Goal: Information Seeking & Learning: Learn about a topic

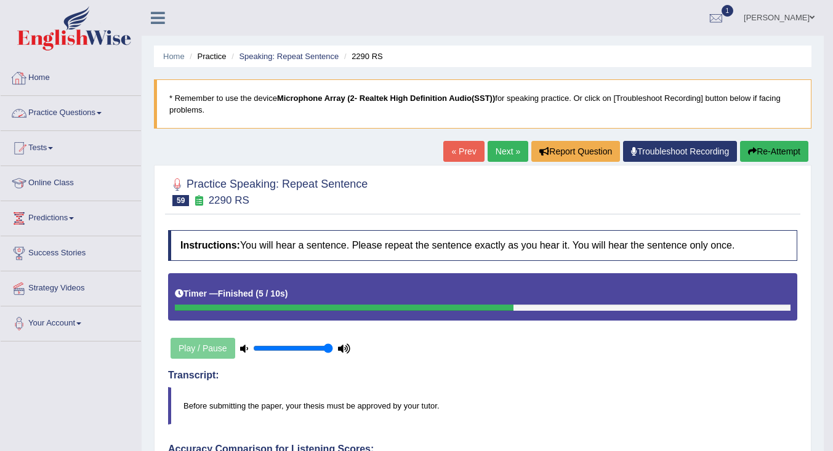
click at [62, 111] on link "Practice Questions" at bounding box center [71, 111] width 140 height 31
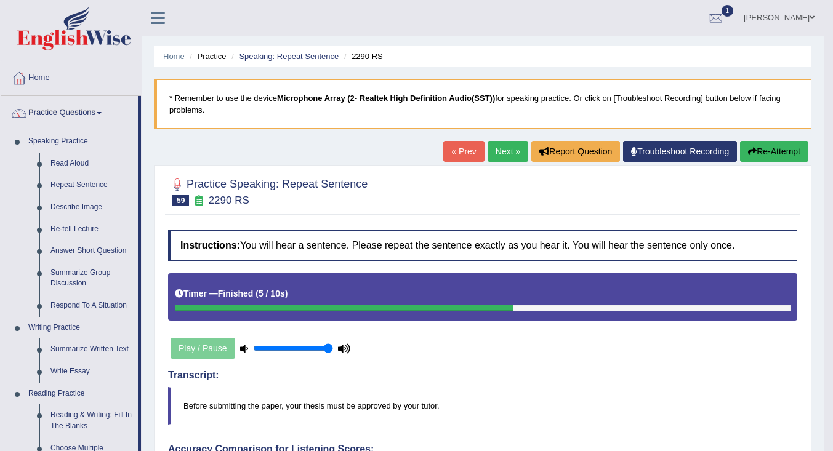
click at [61, 369] on link "Write Essay" at bounding box center [91, 372] width 93 height 22
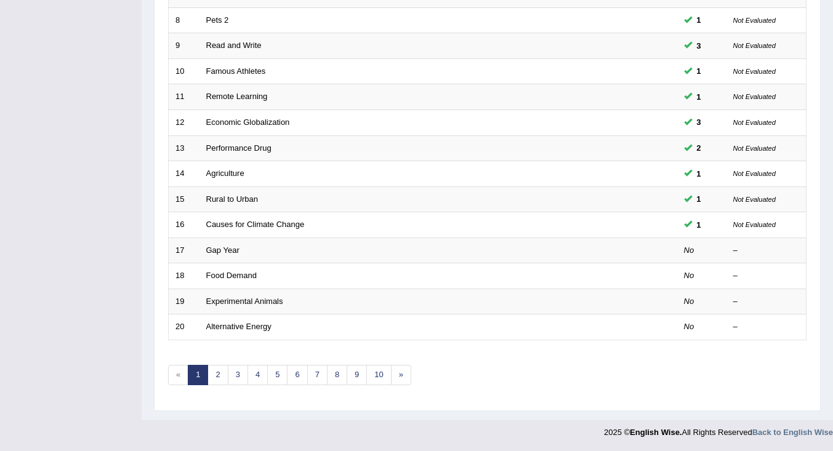
click at [219, 248] on link "Gap Year" at bounding box center [222, 250] width 33 height 9
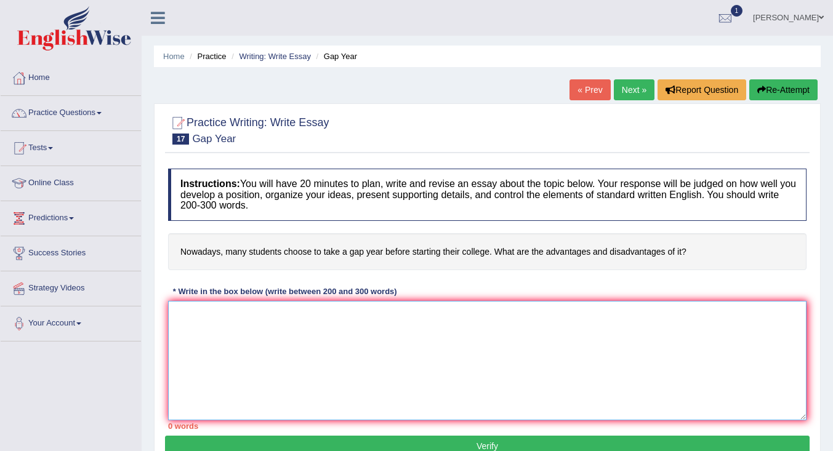
click at [309, 327] on textarea at bounding box center [487, 360] width 639 height 119
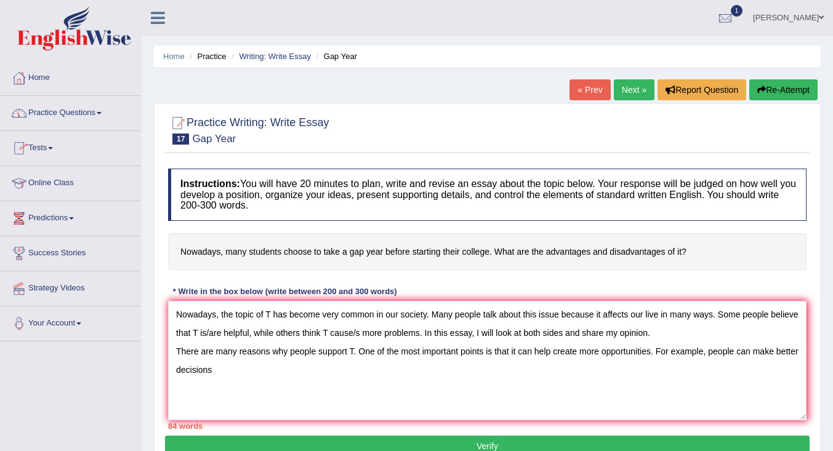
click at [72, 109] on link "Practice Questions" at bounding box center [71, 111] width 140 height 31
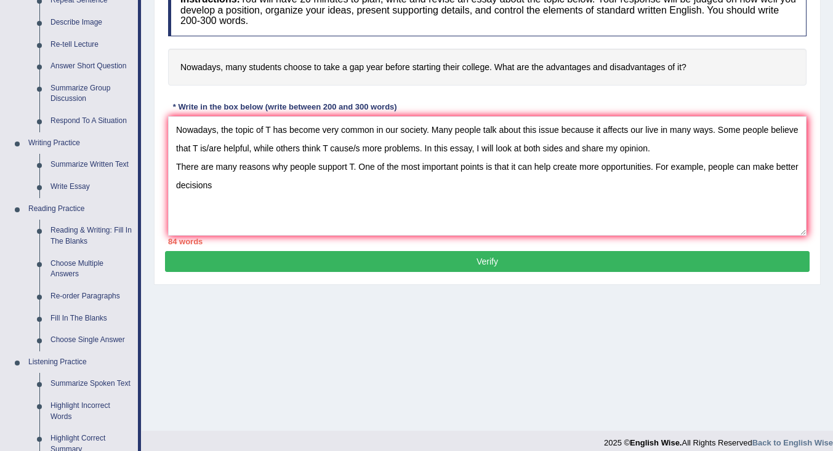
scroll to position [246, 0]
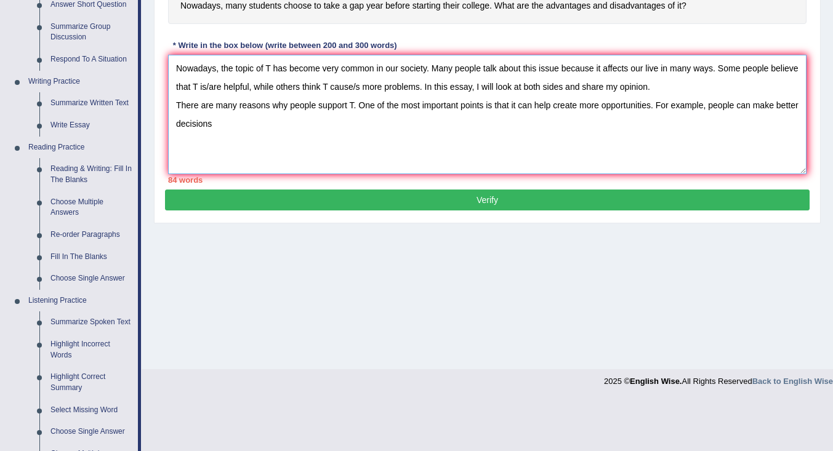
click at [270, 127] on textarea "Nowadays, the topic of T has become very common in our society. Many people tal…" at bounding box center [487, 114] width 639 height 119
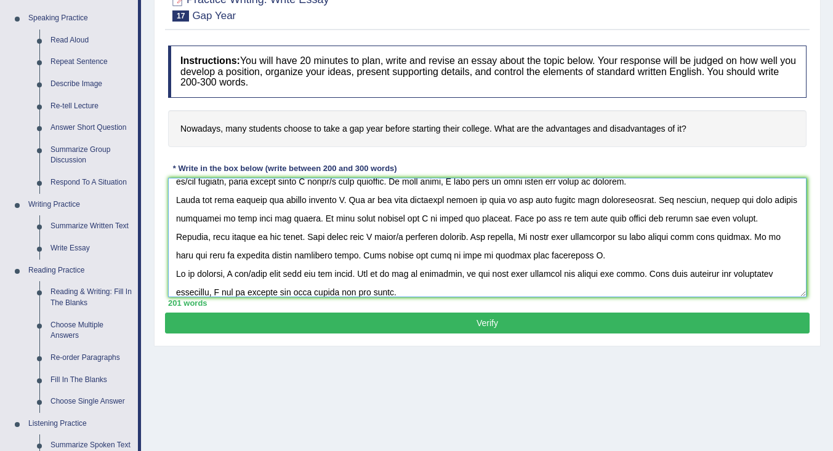
scroll to position [0, 0]
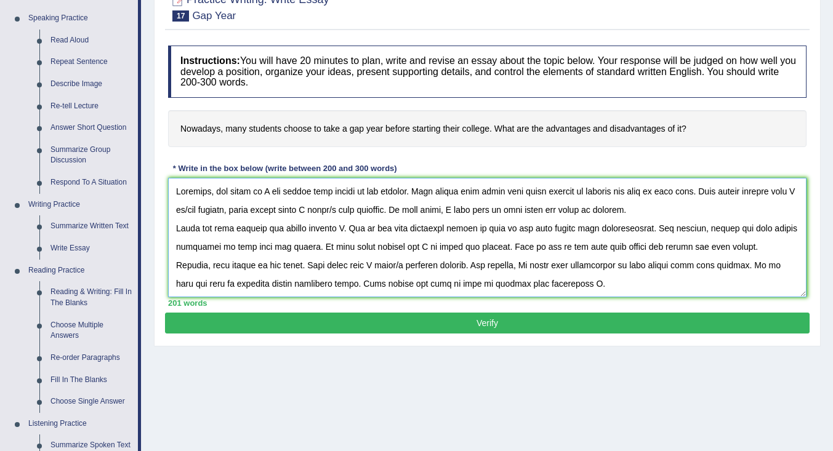
click at [270, 195] on textarea at bounding box center [487, 237] width 639 height 119
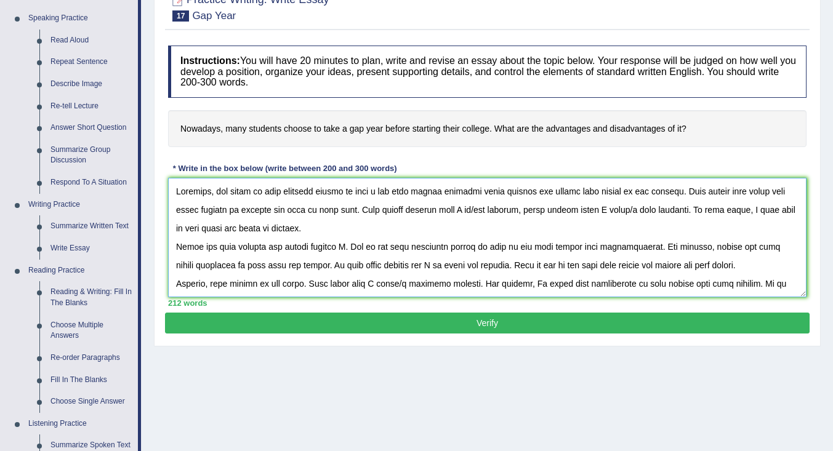
click at [474, 213] on textarea at bounding box center [487, 237] width 639 height 119
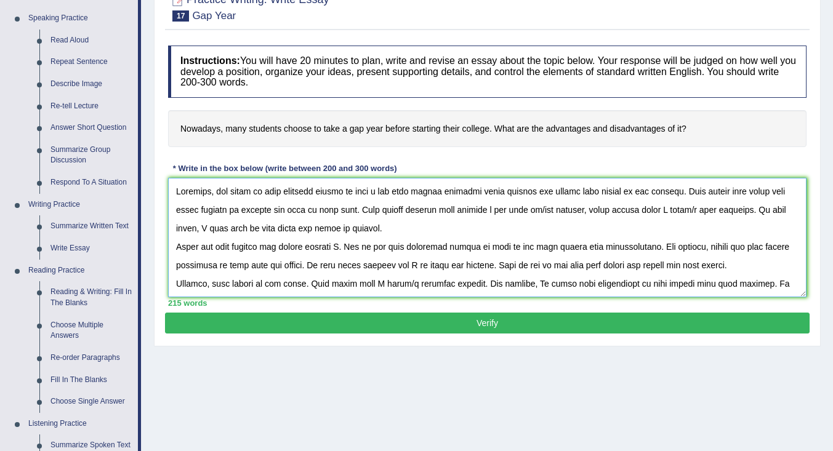
click at [562, 214] on textarea at bounding box center [487, 237] width 639 height 119
click at [655, 212] on textarea at bounding box center [487, 237] width 639 height 119
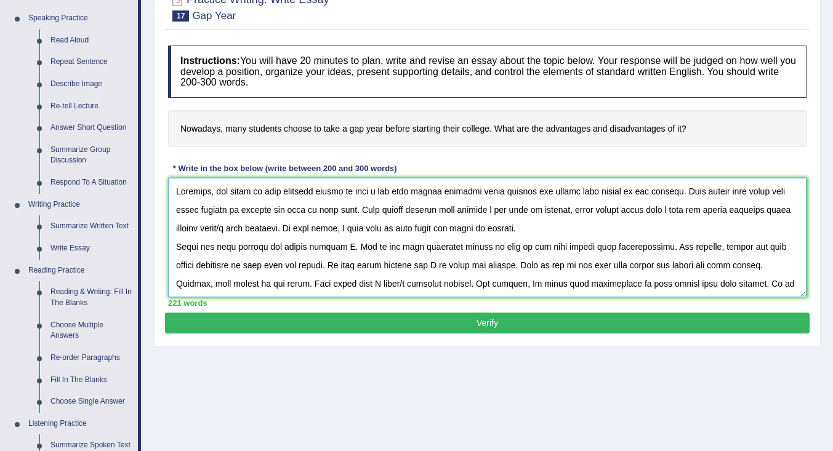
click at [235, 232] on textarea at bounding box center [487, 237] width 639 height 119
click at [353, 249] on textarea at bounding box center [487, 237] width 639 height 119
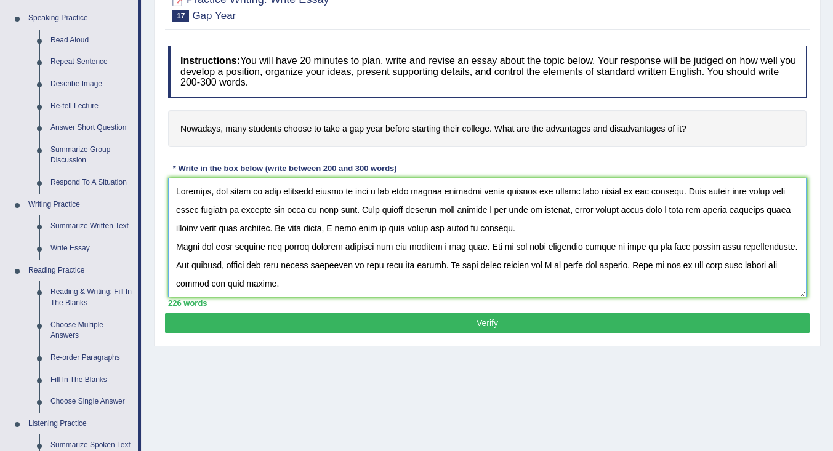
click at [552, 275] on textarea at bounding box center [487, 237] width 639 height 119
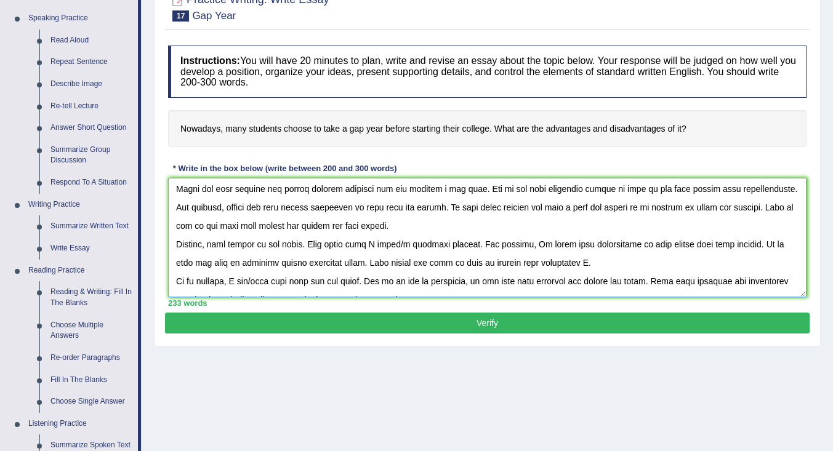
scroll to position [62, 0]
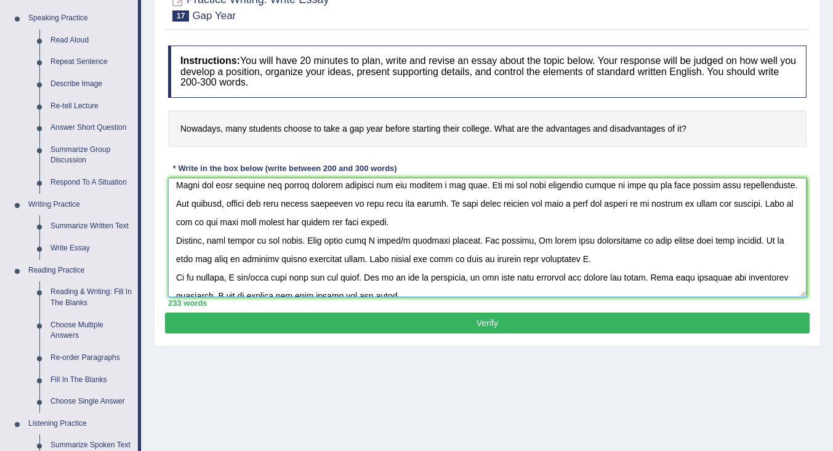
click at [384, 241] on textarea at bounding box center [487, 237] width 639 height 119
click at [470, 243] on textarea at bounding box center [487, 237] width 639 height 119
click at [662, 260] on textarea at bounding box center [487, 237] width 639 height 119
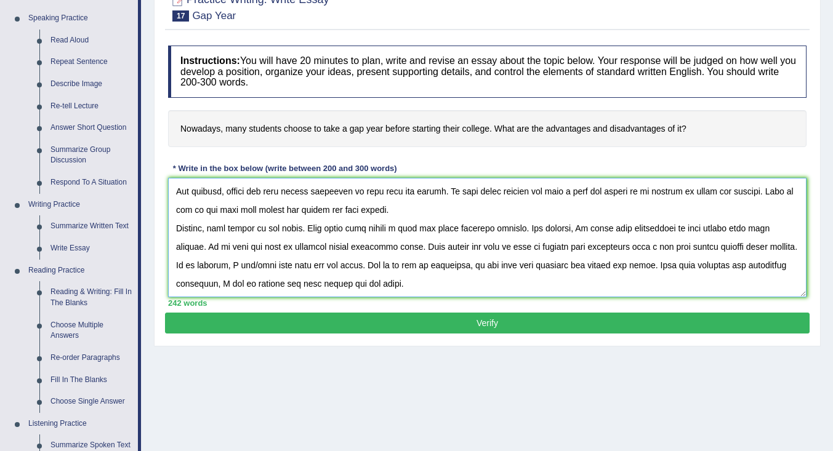
scroll to position [92, 0]
click at [239, 268] on textarea at bounding box center [487, 237] width 639 height 119
click at [321, 266] on textarea at bounding box center [487, 237] width 639 height 119
click at [337, 265] on textarea at bounding box center [487, 237] width 639 height 119
click at [341, 267] on textarea at bounding box center [487, 237] width 639 height 119
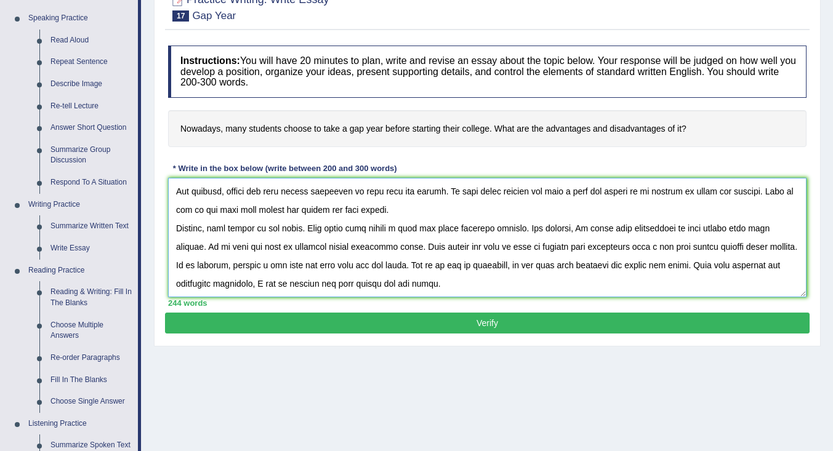
click at [278, 286] on textarea at bounding box center [487, 237] width 639 height 119
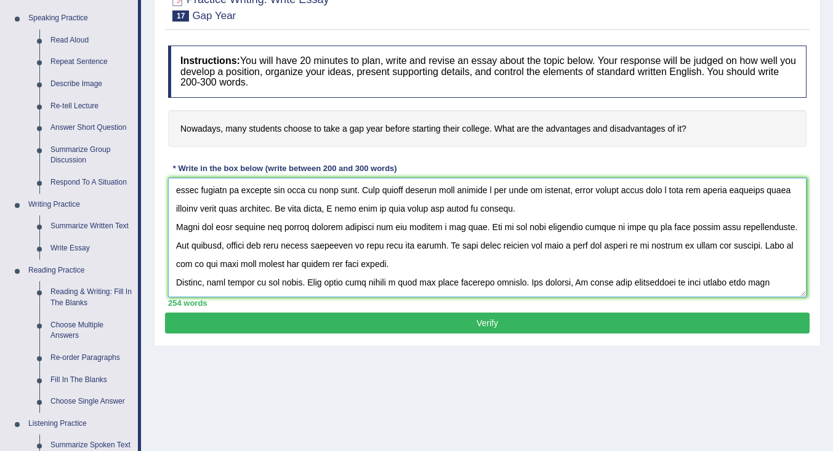
scroll to position [0, 0]
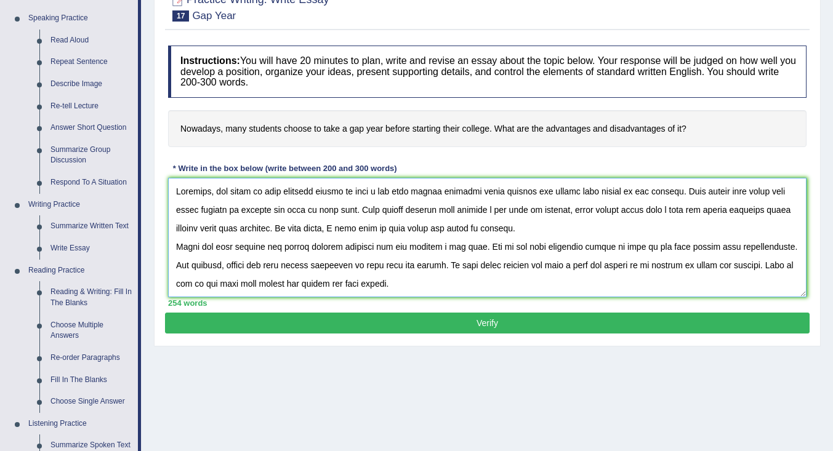
click at [311, 212] on textarea at bounding box center [487, 237] width 639 height 119
click at [653, 213] on textarea at bounding box center [487, 237] width 639 height 119
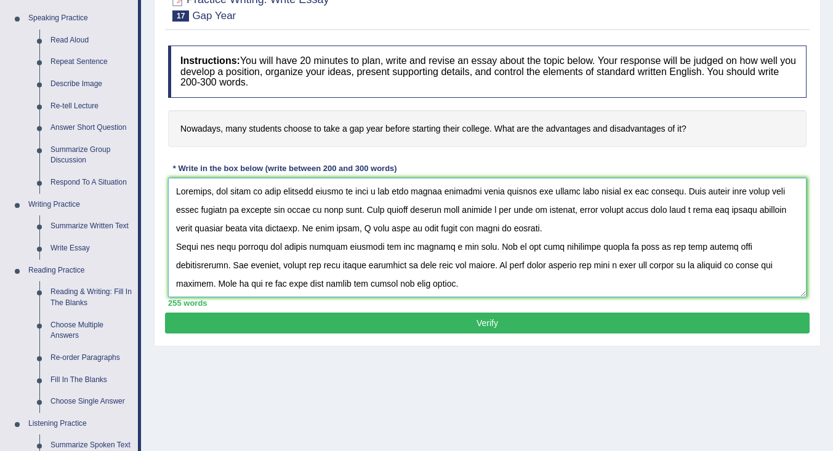
click at [689, 211] on textarea at bounding box center [487, 237] width 639 height 119
click at [276, 229] on textarea at bounding box center [487, 237] width 639 height 119
click at [544, 267] on textarea at bounding box center [487, 237] width 639 height 119
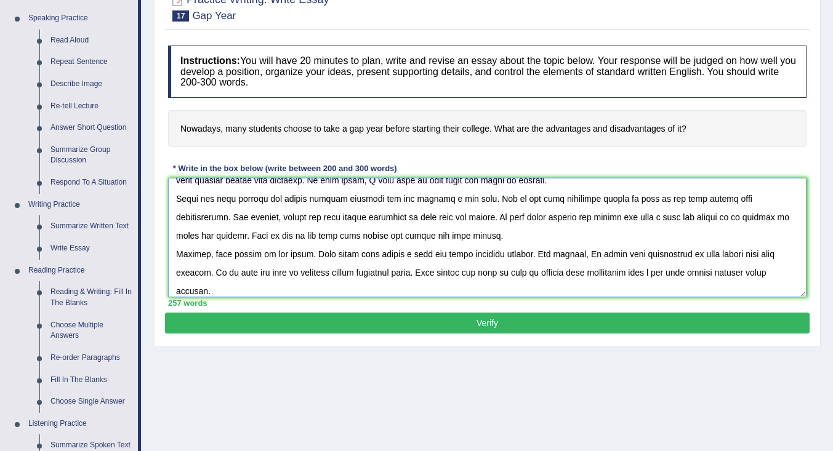
scroll to position [62, 0]
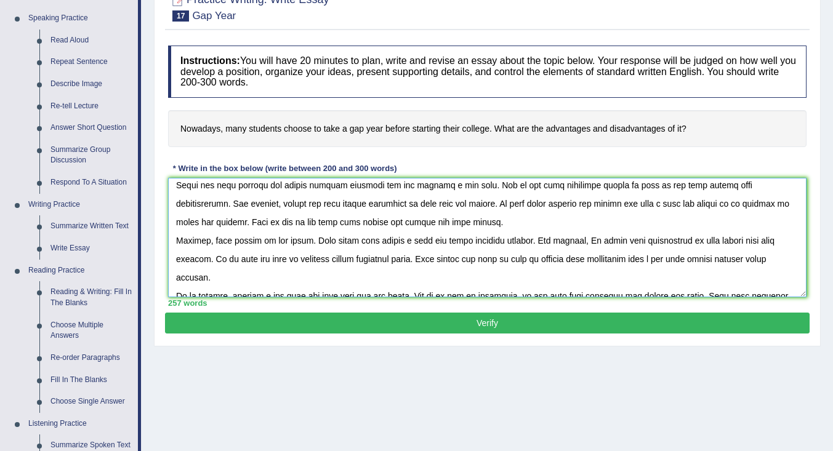
click at [463, 242] on textarea at bounding box center [487, 237] width 639 height 119
click at [656, 262] on textarea at bounding box center [487, 237] width 639 height 119
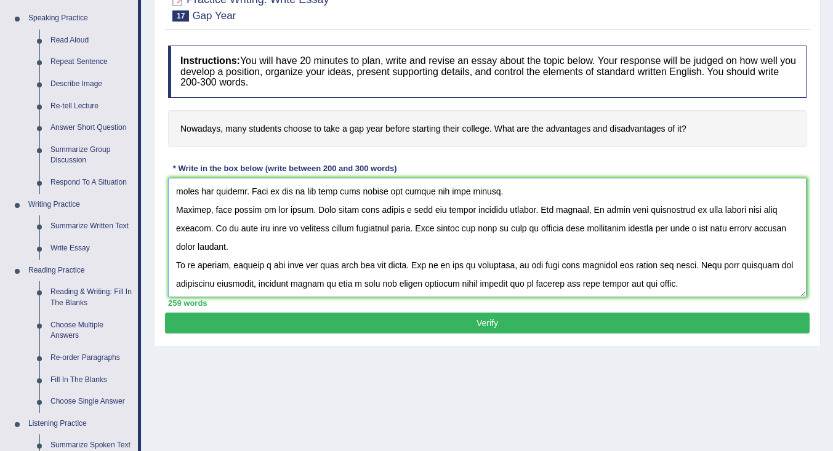
type textarea "Nowadays, the topic of many students choose to take a gap year before starting …"
click at [709, 316] on button "Verify" at bounding box center [487, 323] width 645 height 21
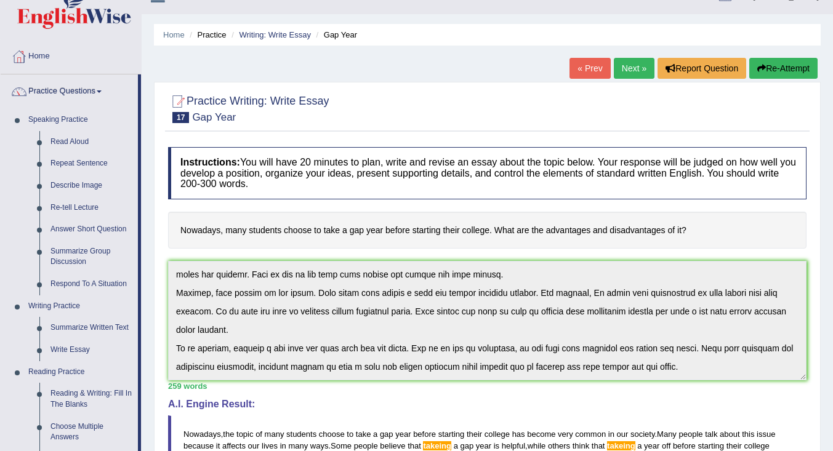
scroll to position [0, 0]
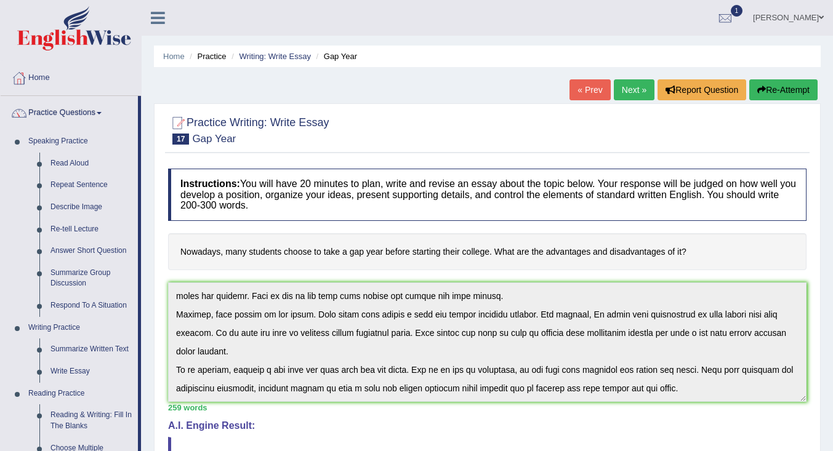
click at [77, 183] on link "Repeat Sentence" at bounding box center [91, 185] width 93 height 22
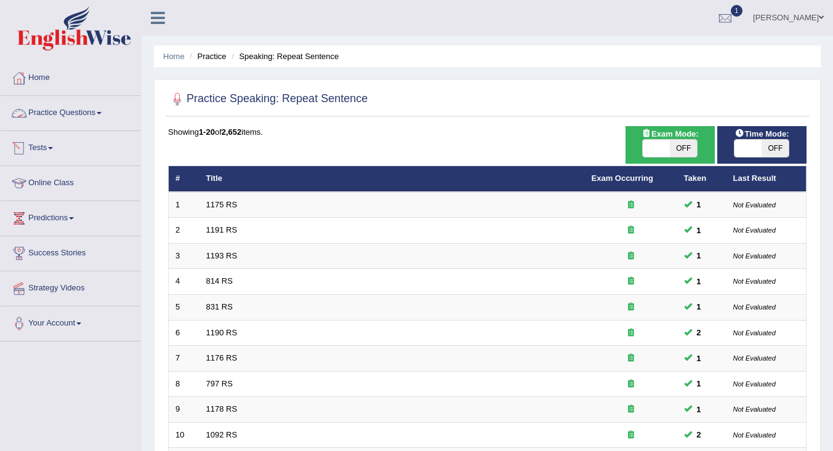
click at [52, 114] on link "Practice Questions" at bounding box center [71, 111] width 140 height 31
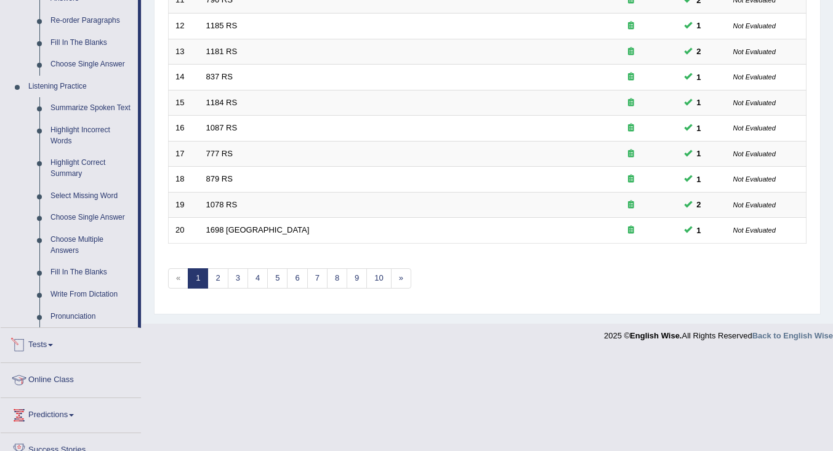
scroll to position [426, 0]
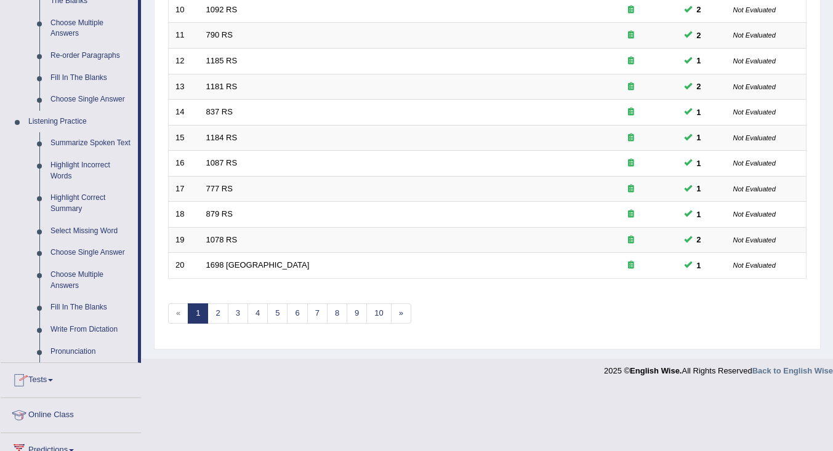
click at [76, 140] on link "Summarize Spoken Text" at bounding box center [91, 143] width 93 height 22
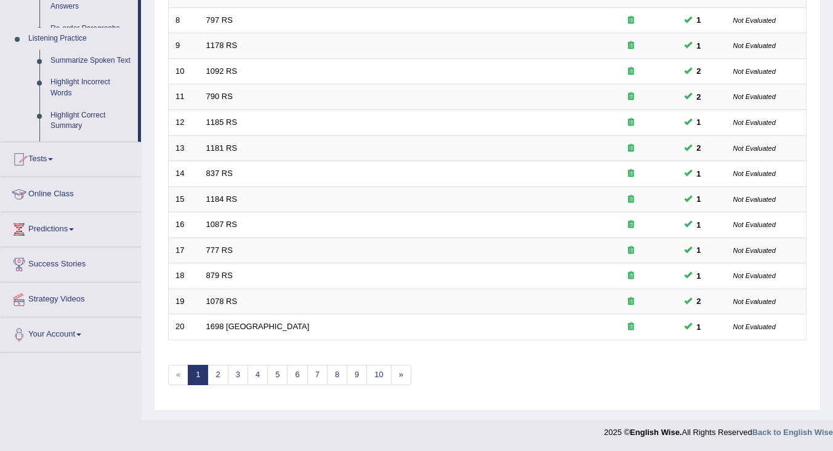
scroll to position [364, 0]
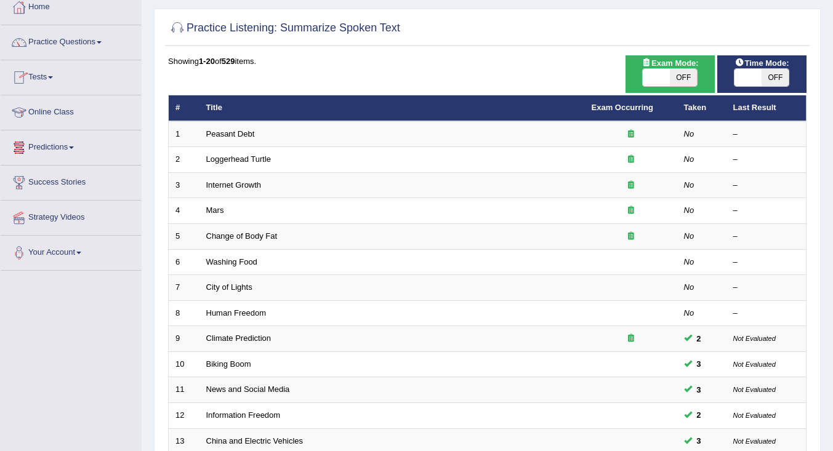
scroll to position [56, 0]
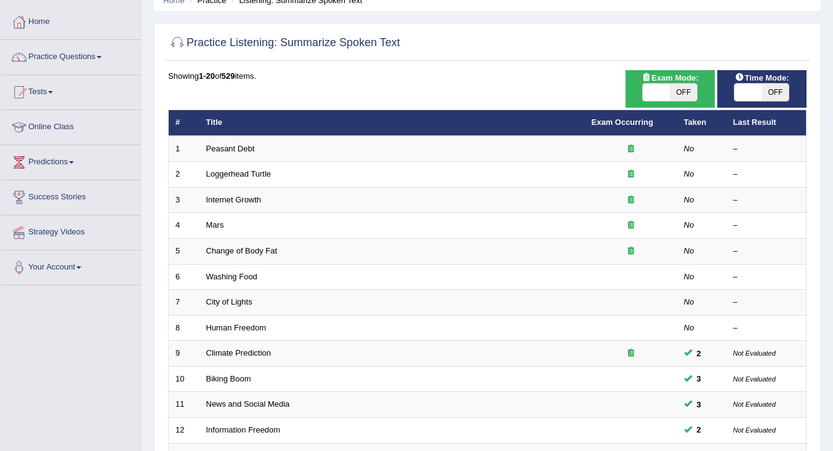
click at [295, 103] on div "Showing 1-20 of 529 items. # Title Exam Occurring Taken Last Result 1 Peasant D…" at bounding box center [487, 389] width 639 height 639
click at [231, 153] on link "Peasant Debt" at bounding box center [230, 148] width 49 height 9
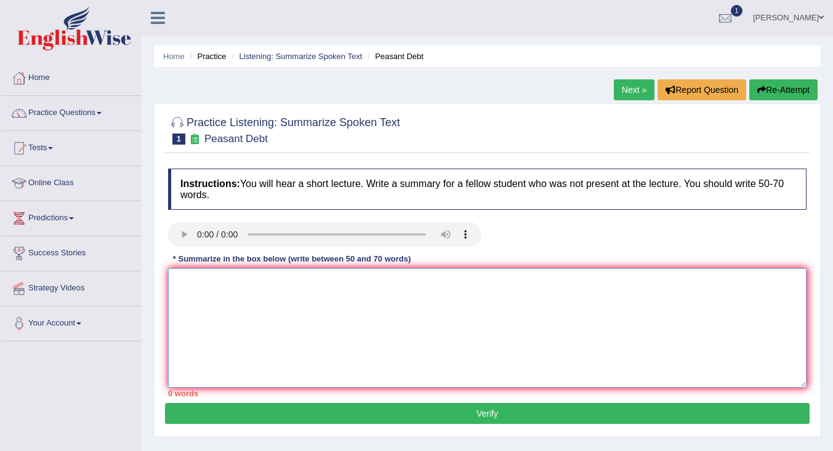
click at [315, 296] on textarea at bounding box center [487, 327] width 639 height 119
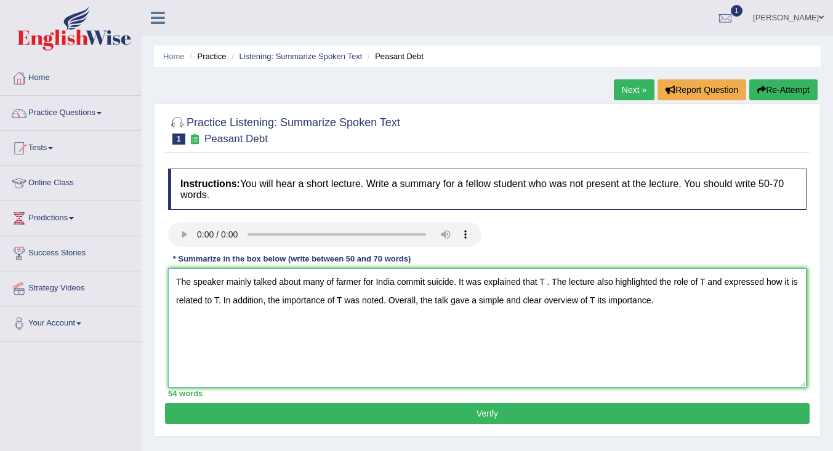
click at [546, 286] on textarea "The speaker mainly talked about many of farmer for India commit suicide. It was…" at bounding box center [487, 327] width 639 height 119
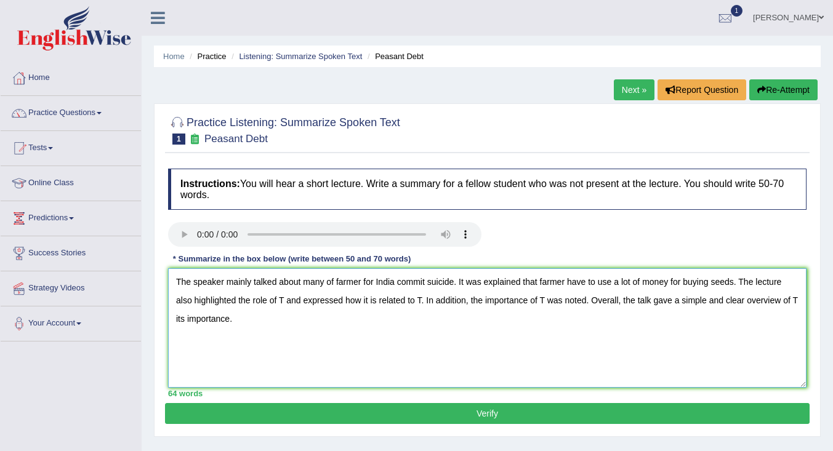
click at [286, 302] on textarea "The speaker mainly talked about many of farmer for India commit suicide. It was…" at bounding box center [487, 327] width 639 height 119
click at [504, 301] on textarea "The speaker mainly talked about many of farmer for India commit suicide. It was…" at bounding box center [487, 327] width 639 height 119
click at [628, 302] on textarea "The speaker mainly talked about many of farmer for India commit suicide. It was…" at bounding box center [487, 327] width 639 height 119
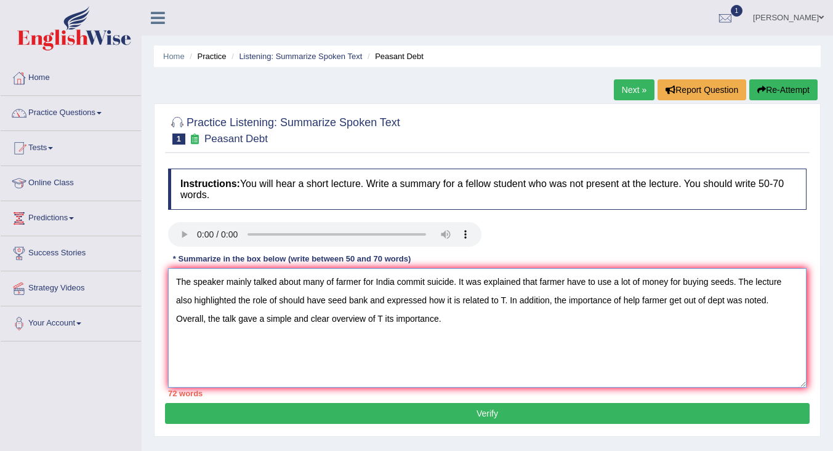
drag, startPoint x: 507, startPoint y: 301, endPoint x: 370, endPoint y: 303, distance: 136.7
click at [370, 303] on textarea "The speaker mainly talked about many of farmer for India commit suicide. It was…" at bounding box center [487, 327] width 639 height 119
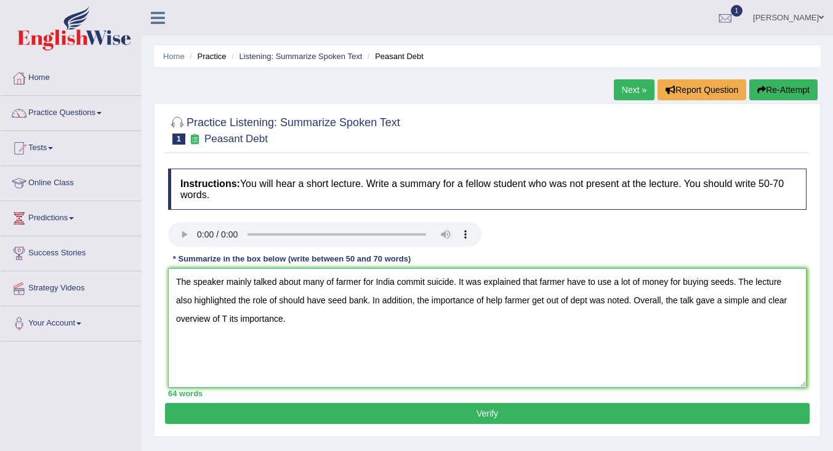
click at [226, 320] on textarea "The speaker mainly talked about many of farmer for India commit suicide. It was…" at bounding box center [487, 327] width 639 height 119
click at [334, 284] on textarea "The speaker mainly talked about many of farmer for India commit suicide. It was…" at bounding box center [487, 327] width 639 height 119
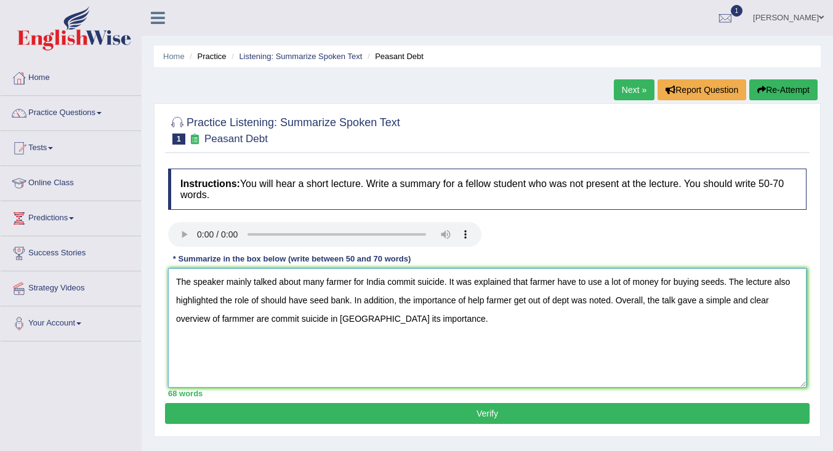
click at [238, 320] on textarea "The speaker mainly talked about many farmer for India commit suicide. It was ex…" at bounding box center [487, 327] width 639 height 119
click at [219, 321] on textarea "The speaker mainly talked about many farmer for India commit suicide. It was ex…" at bounding box center [487, 327] width 639 height 119
click at [362, 286] on textarea "The speaker mainly talked about many farmer for India commit suicide. It was ex…" at bounding box center [487, 327] width 639 height 119
click at [362, 281] on textarea "The speaker mainly talked about many farmer for India commit suicide. It was ex…" at bounding box center [487, 327] width 639 height 119
click at [365, 284] on textarea "The speaker mainly talked about many farmer for India commit suicide. It was ex…" at bounding box center [487, 327] width 639 height 119
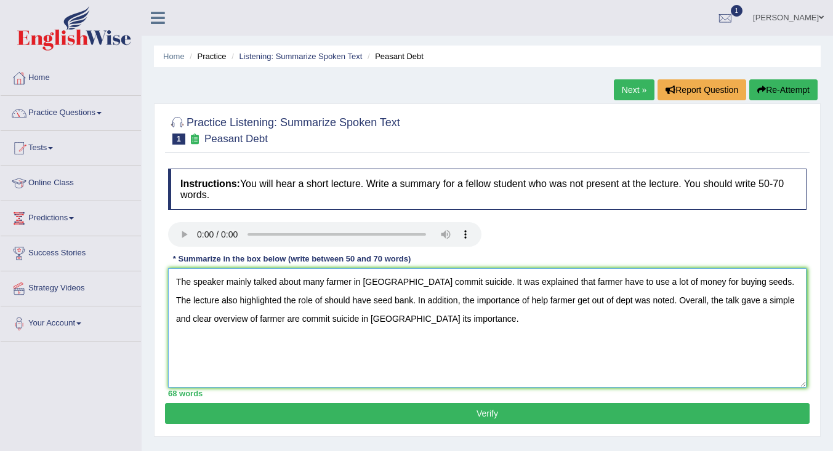
type textarea "The speaker mainly talked about many farmer in India commit suicide. It was exp…"
click at [554, 413] on button "Verify" at bounding box center [487, 413] width 645 height 21
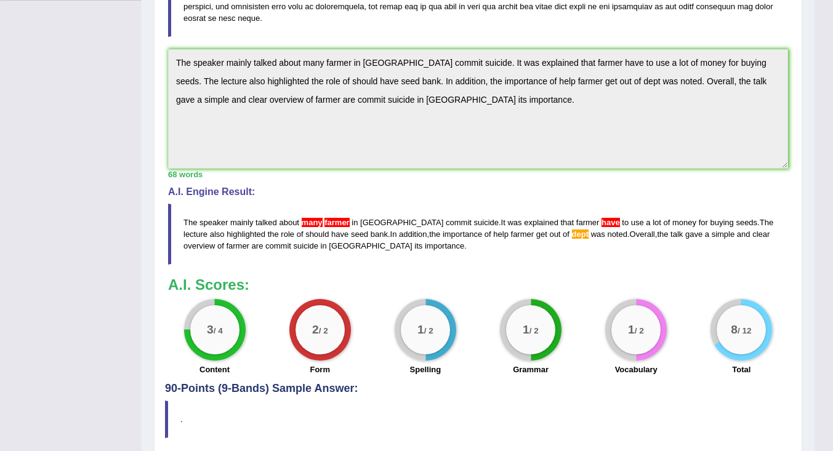
scroll to position [326, 0]
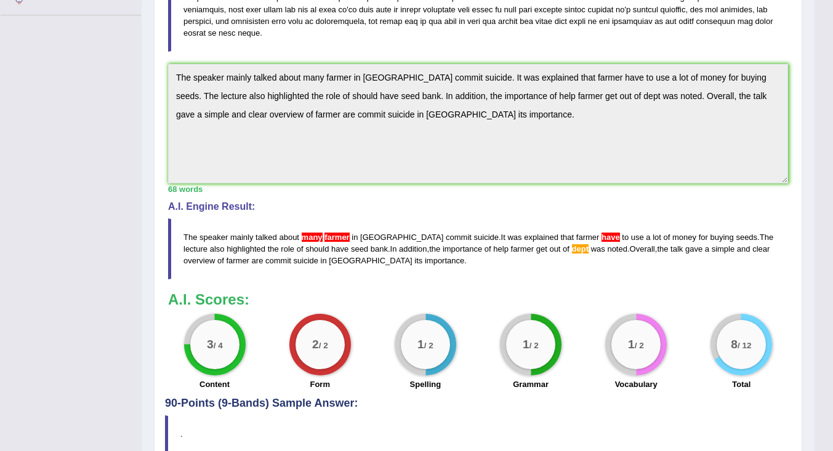
click at [151, 64] on div "Home Practice Listening: Summarize Spoken Text Peasant Debt Next » Report Quest…" at bounding box center [478, 78] width 673 height 809
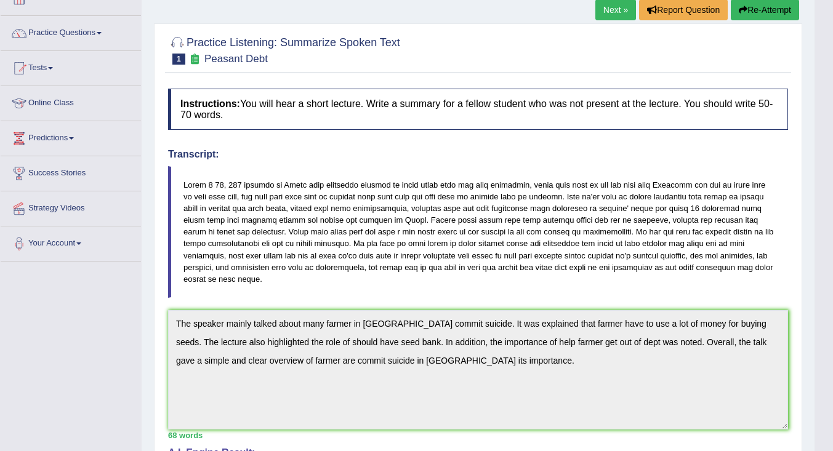
click at [773, 7] on button "Re-Attempt" at bounding box center [765, 9] width 68 height 21
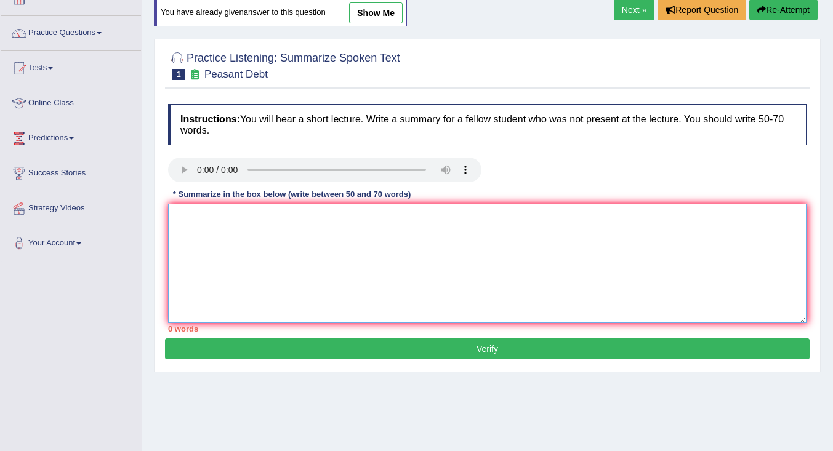
click at [281, 260] on textarea at bounding box center [487, 263] width 639 height 119
paste textarea "The speaker mainly talked about many farmer in [GEOGRAPHIC_DATA] commit suicide…"
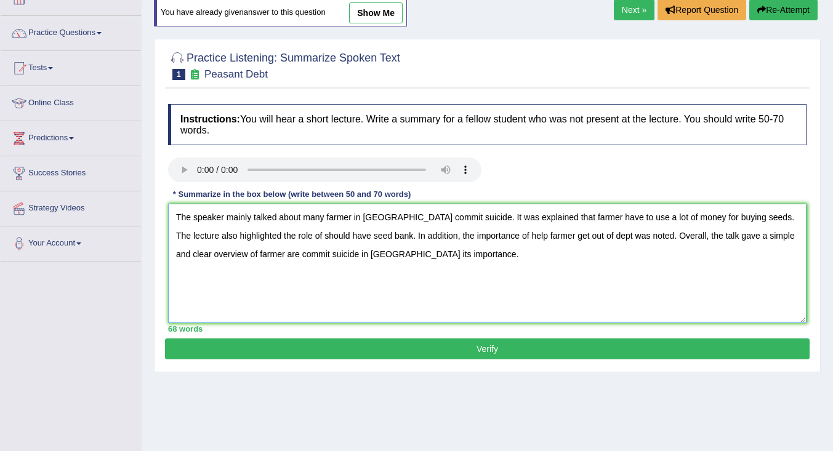
click at [352, 219] on textarea "The speaker mainly talked about many farmer in [GEOGRAPHIC_DATA] commit suicide…" at bounding box center [487, 263] width 639 height 119
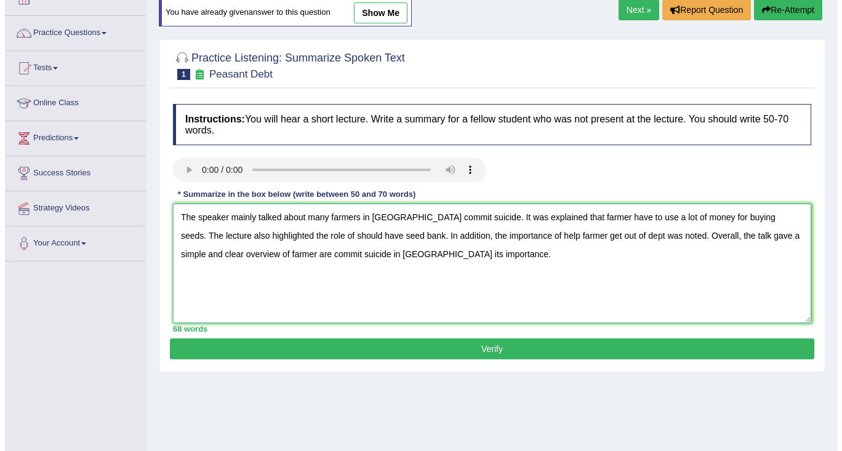
scroll to position [142, 0]
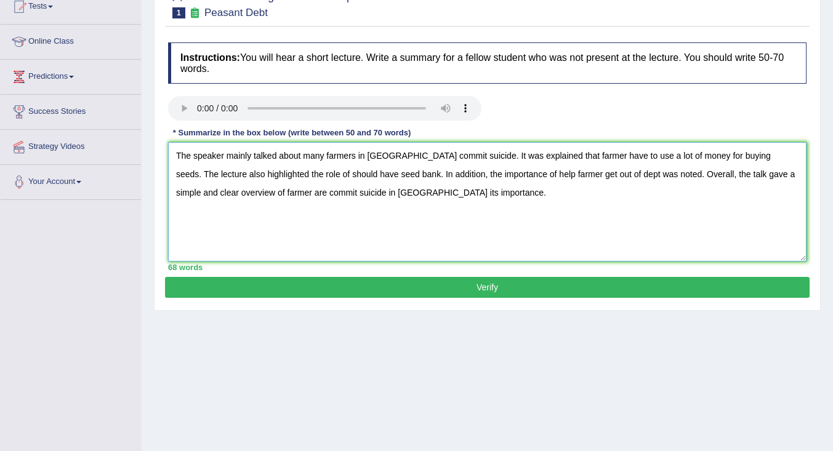
click at [245, 194] on textarea "The speaker mainly talked about many farmers in India commit suicide. It was ex…" at bounding box center [487, 201] width 639 height 119
type textarea "The speaker mainly talked about many farmers in India commit suicide. It was ex…"
click at [336, 289] on button "Verify" at bounding box center [487, 287] width 645 height 21
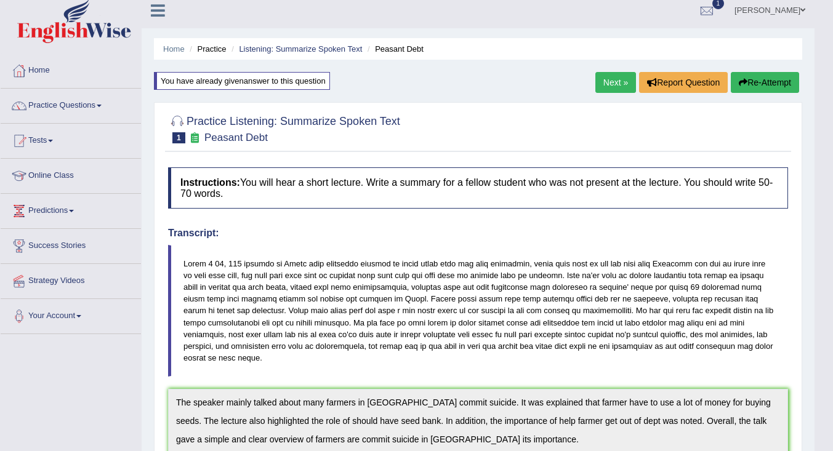
scroll to position [0, 0]
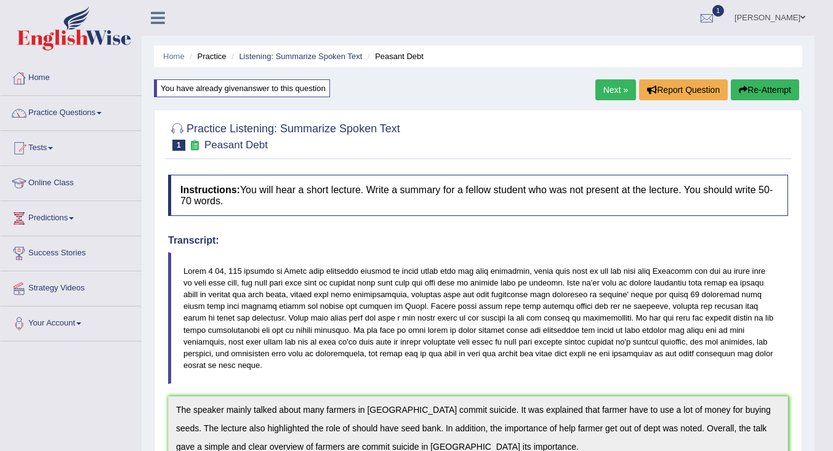
click at [605, 83] on link "Next »" at bounding box center [615, 89] width 41 height 21
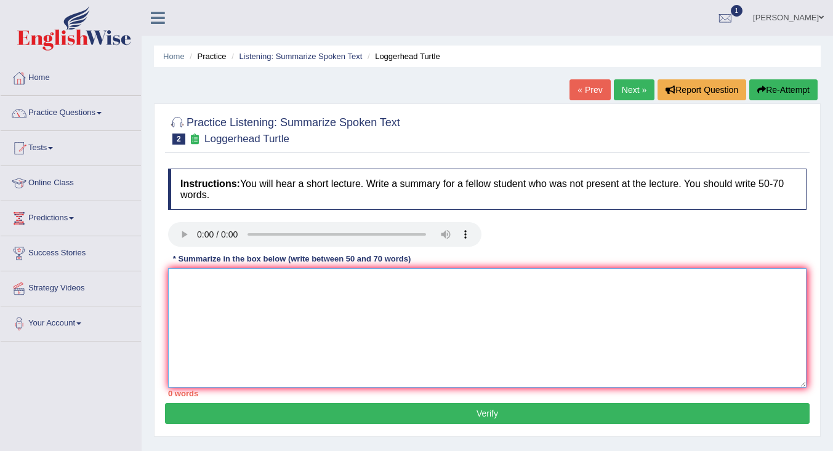
click at [248, 291] on textarea at bounding box center [487, 327] width 639 height 119
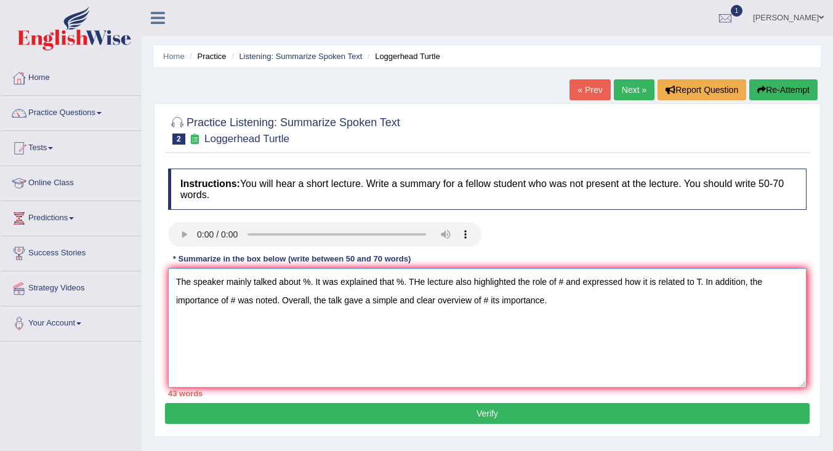
click at [310, 283] on textarea "The speaker mainly talked about %. It was explained that %. THe lecture also hi…" at bounding box center [487, 327] width 639 height 119
click at [472, 283] on textarea "The speaker mainly talked about time for young turtle. It was explained that %.…" at bounding box center [487, 327] width 639 height 119
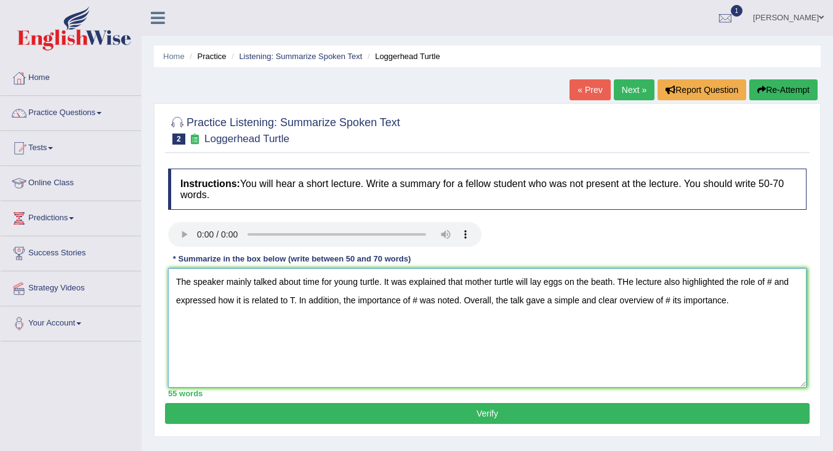
click at [627, 282] on textarea "The speaker mainly talked about time for young turtle. It was explained that mo…" at bounding box center [487, 327] width 639 height 119
click at [773, 283] on textarea "The speaker mainly talked about time for young turtle. It was explained that mo…" at bounding box center [487, 327] width 639 height 119
click at [403, 303] on textarea "The speaker mainly talked about time for young turtle. It was explained that mo…" at bounding box center [487, 327] width 639 height 119
click at [615, 305] on textarea "The speaker mainly talked about time for young turtle. It was explained that mo…" at bounding box center [487, 327] width 639 height 119
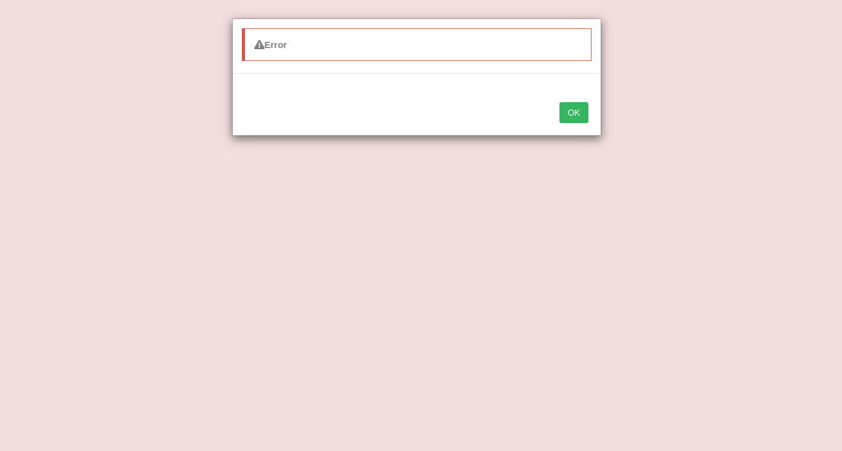
type textarea "The speaker mainly talked about time for young turtle. It was explained that mo…"
click at [560, 102] on button "OK" at bounding box center [574, 112] width 28 height 21
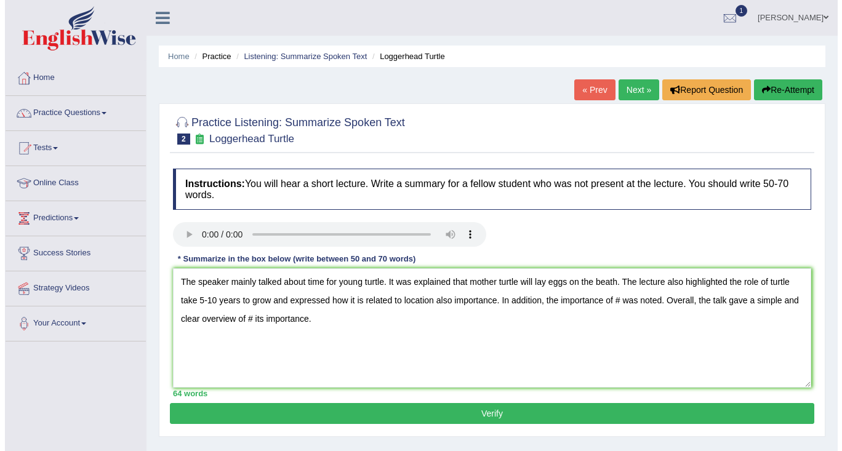
scroll to position [195, 0]
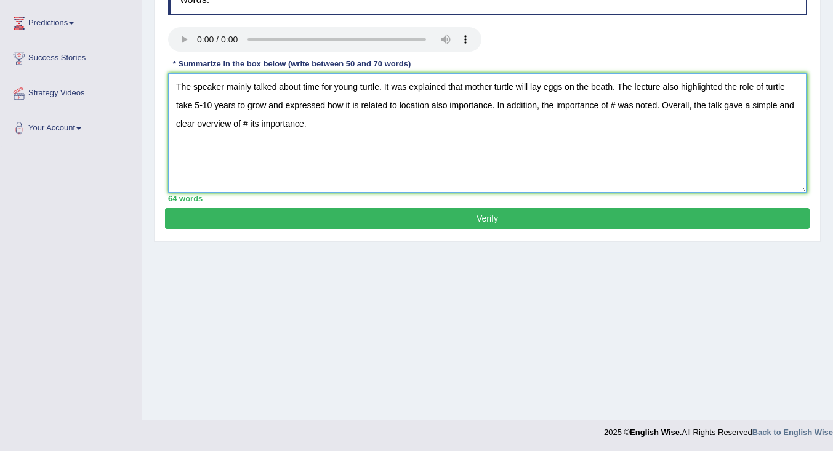
drag, startPoint x: 399, startPoint y: 105, endPoint x: 429, endPoint y: 110, distance: 30.0
click at [429, 110] on textarea "The speaker mainly talked about time for young turtle. It was explained that mo…" at bounding box center [487, 132] width 639 height 119
click at [611, 107] on textarea "The speaker mainly talked about time for young turtle. It was explained that mo…" at bounding box center [487, 132] width 639 height 119
paste textarea "location"
drag, startPoint x: 492, startPoint y: 105, endPoint x: 267, endPoint y: 110, distance: 225.4
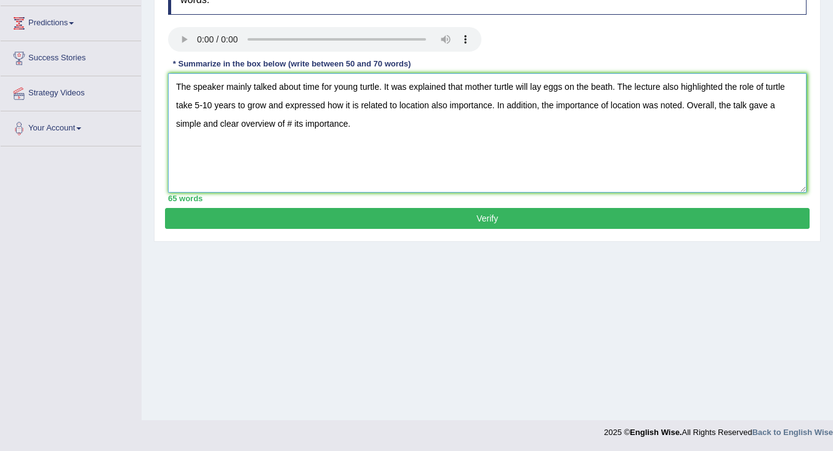
click at [267, 110] on textarea "The speaker mainly talked about time for young turtle. It was explained that mo…" at bounding box center [487, 132] width 639 height 119
click at [413, 107] on textarea "The speaker mainly talked about time for young turtle. It was explained that mo…" at bounding box center [487, 132] width 639 height 119
click at [712, 107] on textarea "The speaker mainly talked about time for young turtle. It was explained that mo…" at bounding box center [487, 132] width 639 height 119
click at [228, 126] on textarea "The speaker mainly talked about time for young turtle. It was explained that mo…" at bounding box center [487, 132] width 639 height 119
type textarea "The speaker mainly talked about time for young turtle. It was explained that mo…"
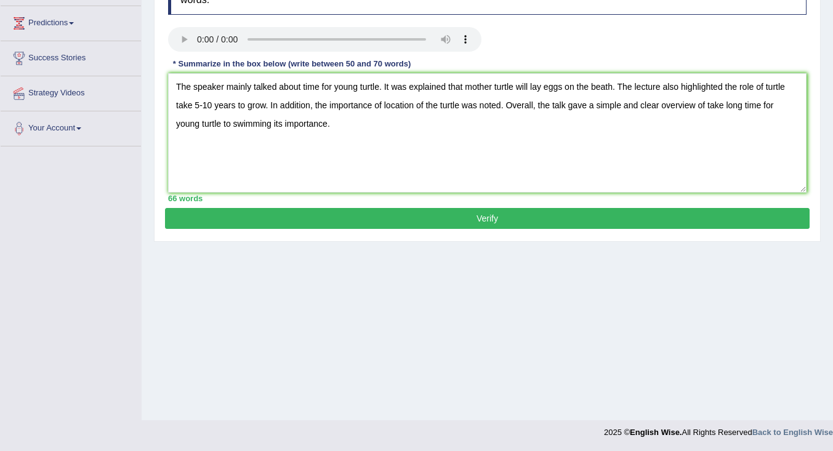
click at [337, 214] on button "Verify" at bounding box center [487, 218] width 645 height 21
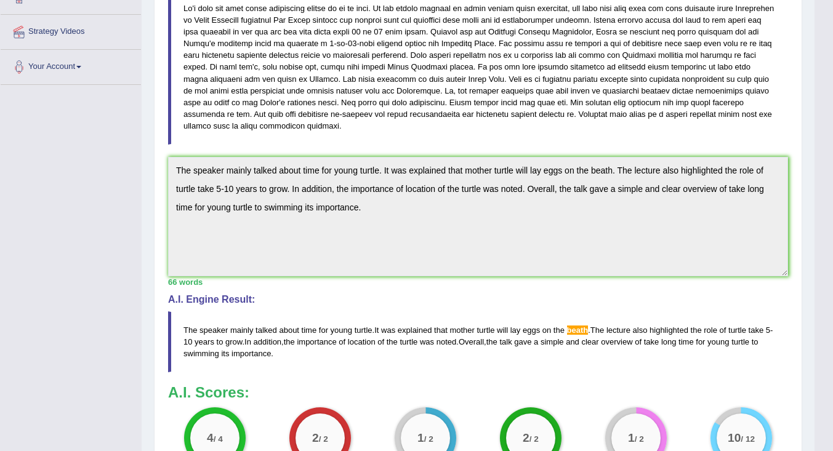
scroll to position [400, 0]
